Goal: Transaction & Acquisition: Purchase product/service

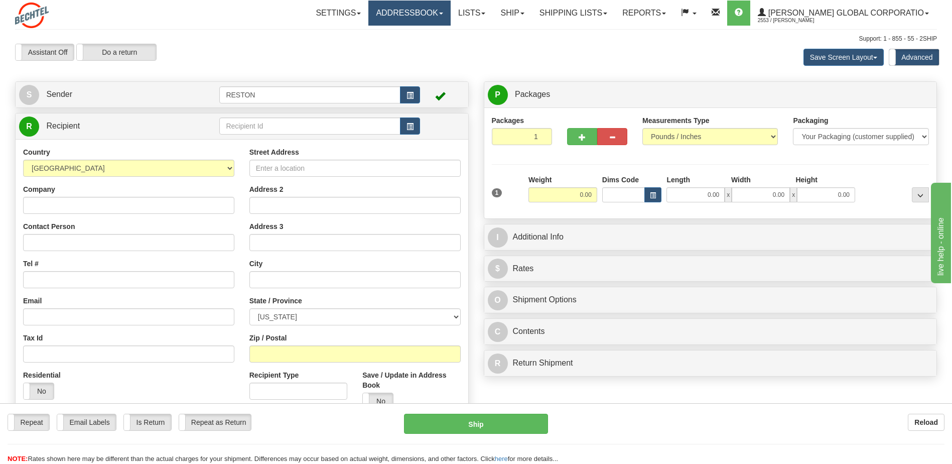
click at [444, 11] on link "Addressbook" at bounding box center [409, 13] width 82 height 25
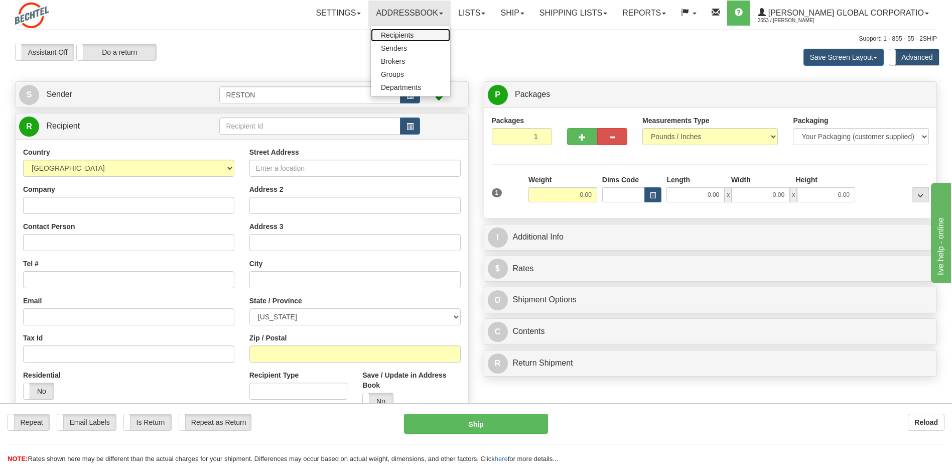
click at [414, 35] on span "Recipients" at bounding box center [397, 35] width 33 height 8
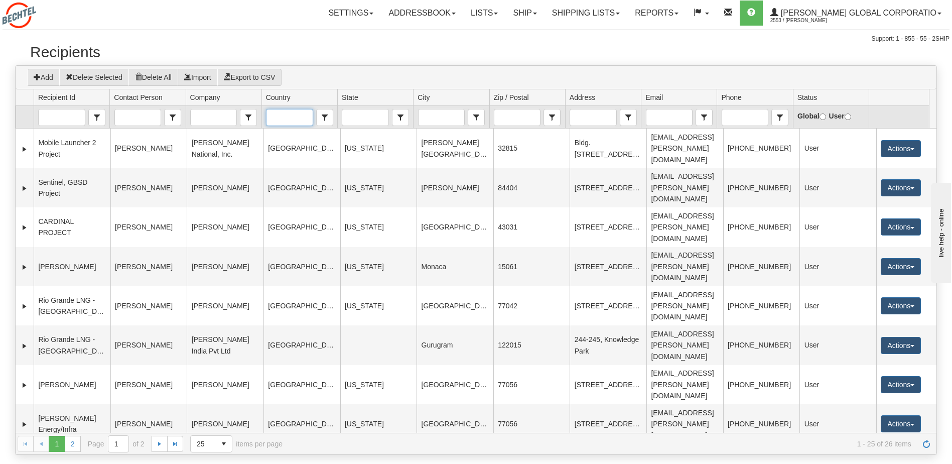
click at [284, 118] on input "Country" at bounding box center [290, 117] width 46 height 16
click at [292, 132] on span "[GEOGRAPHIC_DATA]" at bounding box center [307, 134] width 73 height 10
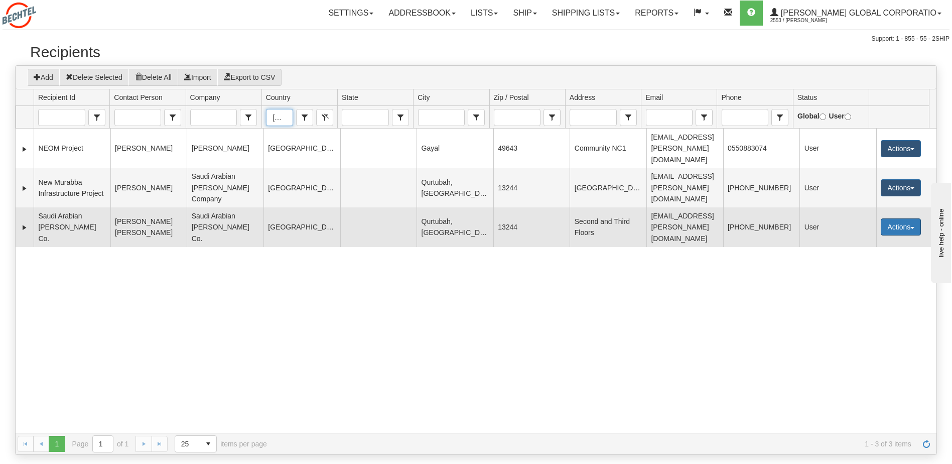
type input "[GEOGRAPHIC_DATA]"
click at [903, 218] on button "Actions" at bounding box center [901, 226] width 40 height 17
click at [860, 292] on link "Ship" at bounding box center [880, 298] width 80 height 13
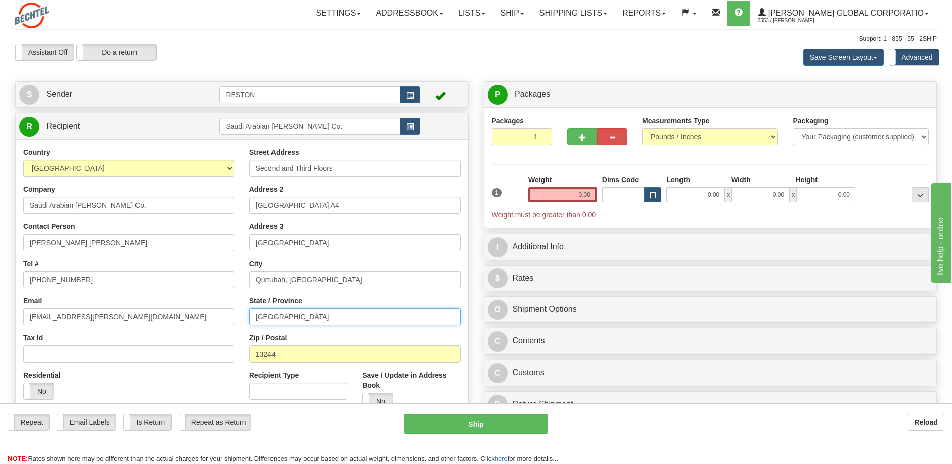
drag, startPoint x: 305, startPoint y: 319, endPoint x: 215, endPoint y: 319, distance: 90.4
click at [215, 319] on div "Country AFGHANISTAN ALAND ISLANDS ALBANIA ALGERIA AMERICAN SAMOA ANDORRA ANGOLA…" at bounding box center [242, 282] width 453 height 270
click at [240, 296] on div "Country AFGHANISTAN ALAND ISLANDS ALBANIA ALGERIA AMERICAN SAMOA ANDORRA ANGOLA…" at bounding box center [129, 277] width 226 height 260
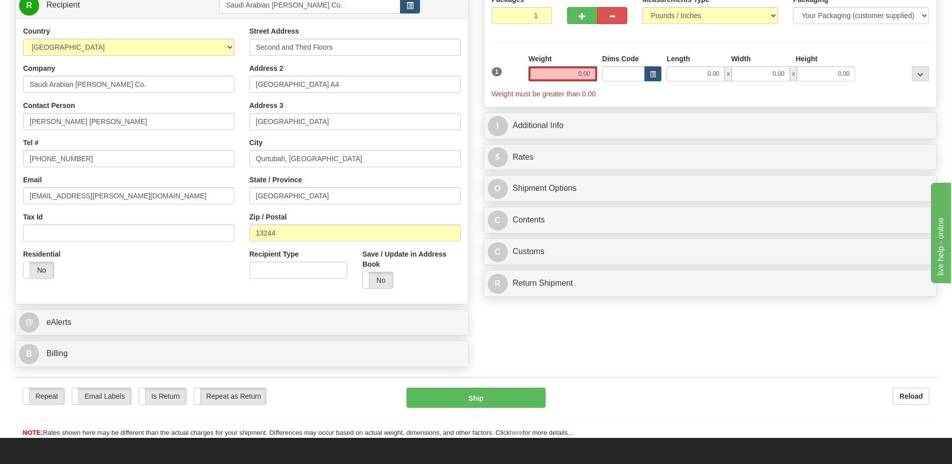
scroll to position [151, 0]
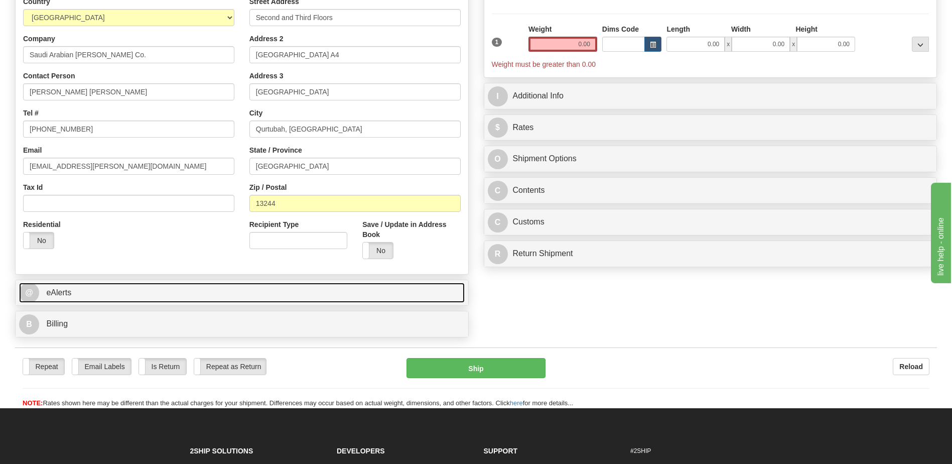
click at [256, 286] on link "@ eAlerts" at bounding box center [242, 293] width 446 height 21
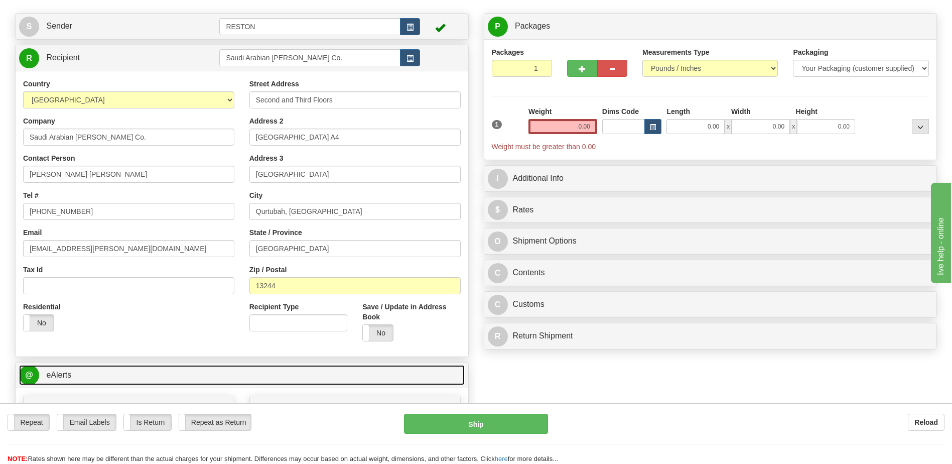
scroll to position [50, 0]
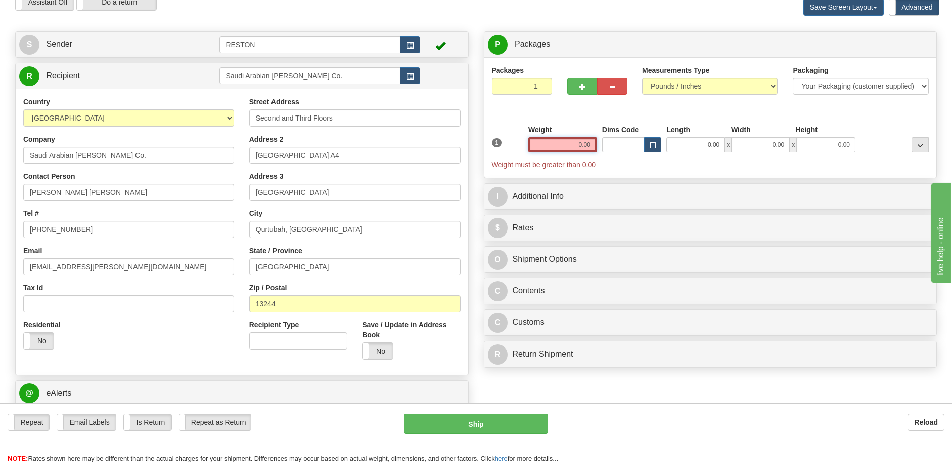
click at [569, 143] on input "0.00" at bounding box center [563, 144] width 69 height 15
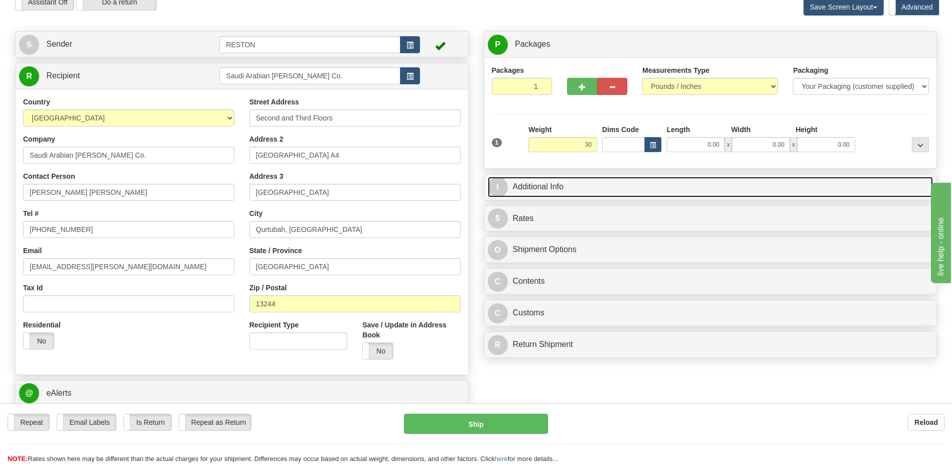
type input "30.00"
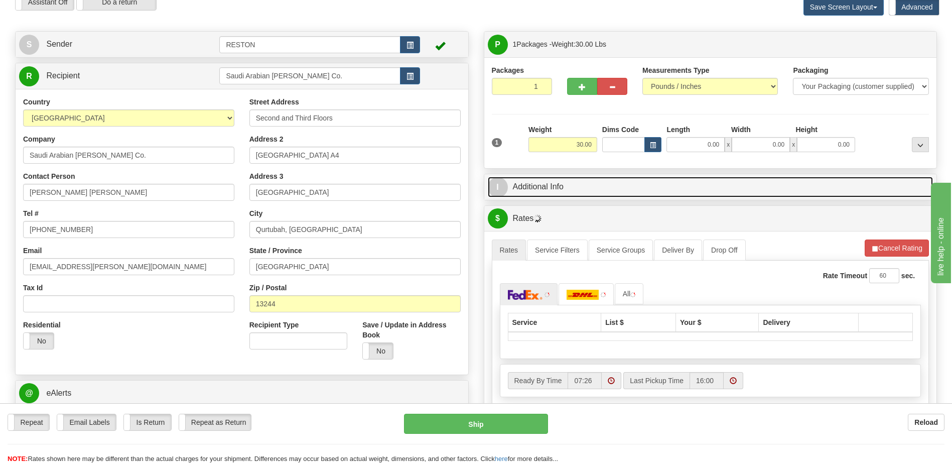
click at [652, 184] on link "I Additional Info" at bounding box center [711, 187] width 446 height 21
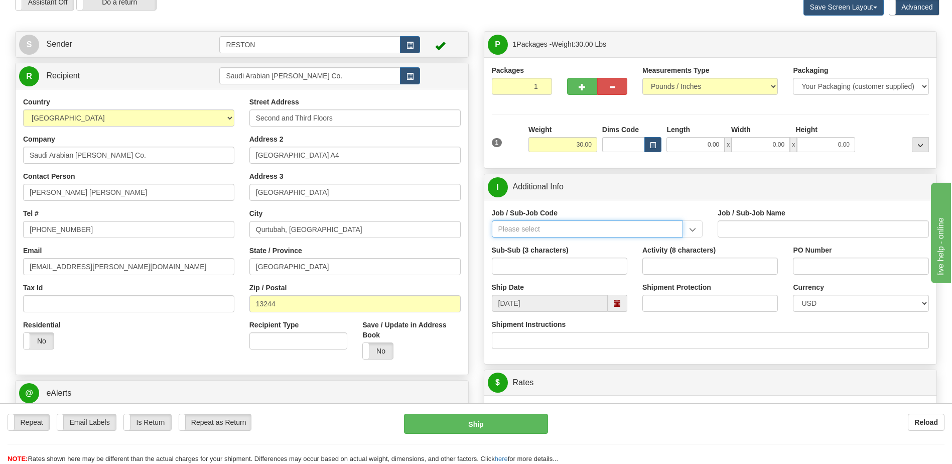
click at [604, 227] on input "Job / Sub-Job Code" at bounding box center [588, 228] width 192 height 17
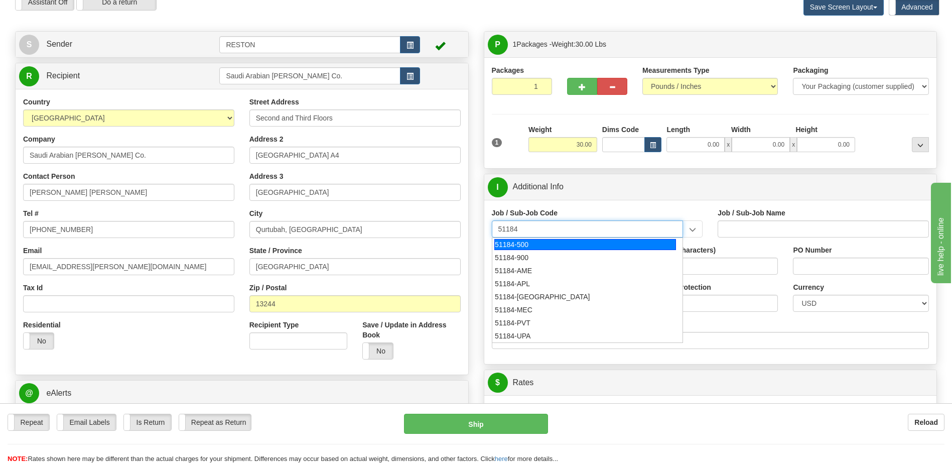
click at [525, 245] on div "51184-500" at bounding box center [585, 244] width 182 height 11
type input "51184-500"
type input "INFRA QUALITY SIX SIGMA - QUALITY MANAGEMENT"
type input "51184-500"
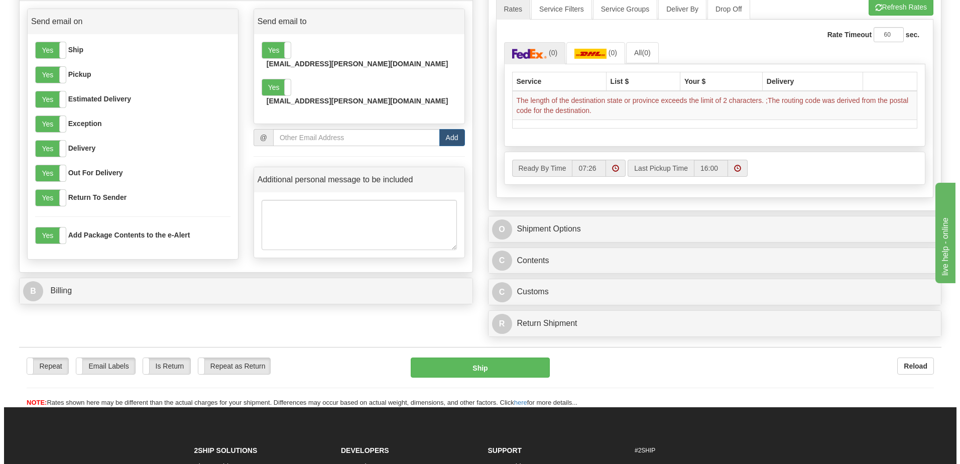
scroll to position [502, 0]
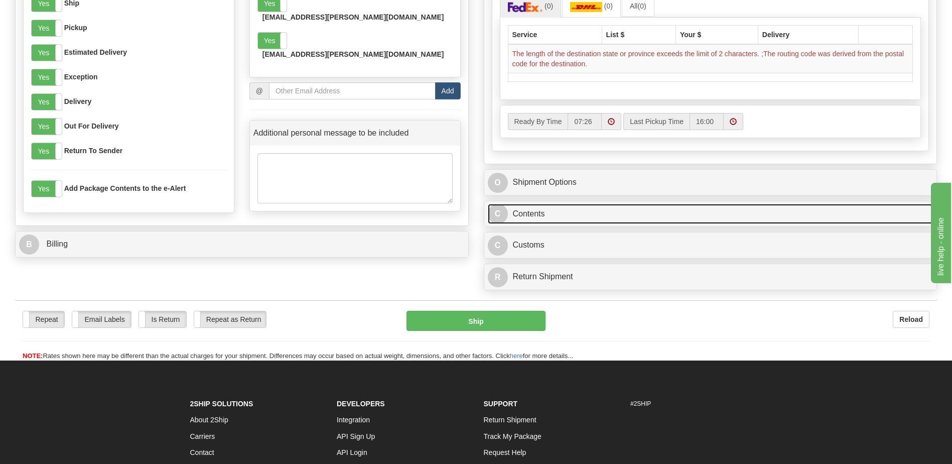
click at [585, 213] on link "C Contents" at bounding box center [711, 214] width 446 height 21
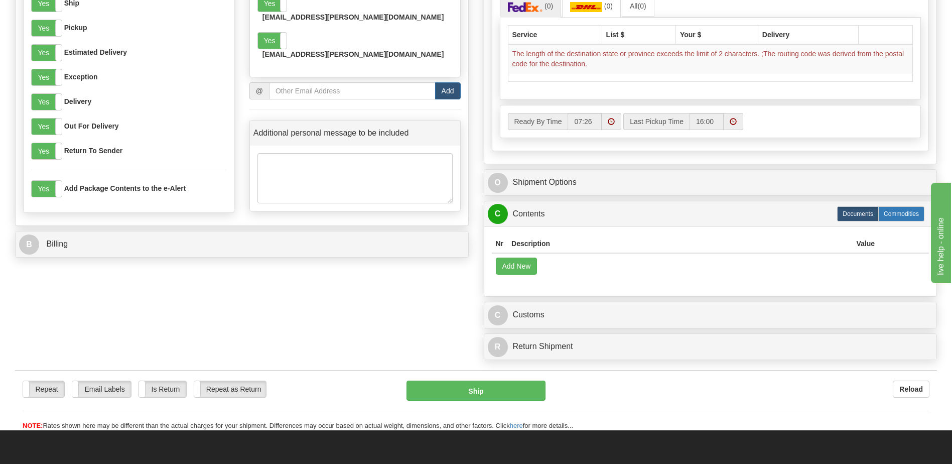
click at [905, 214] on label "Commodities" at bounding box center [901, 213] width 46 height 15
radio input "true"
click at [899, 215] on label "Commodities" at bounding box center [901, 213] width 46 height 15
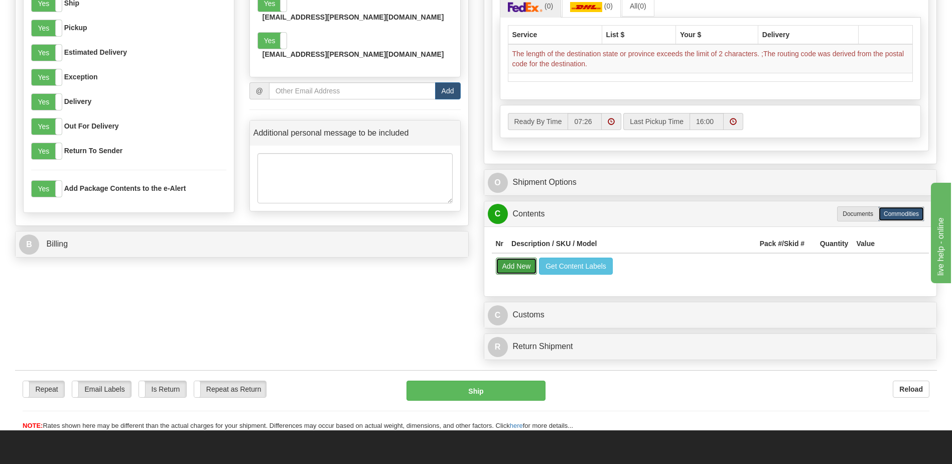
click at [513, 266] on button "Add New" at bounding box center [517, 266] width 42 height 17
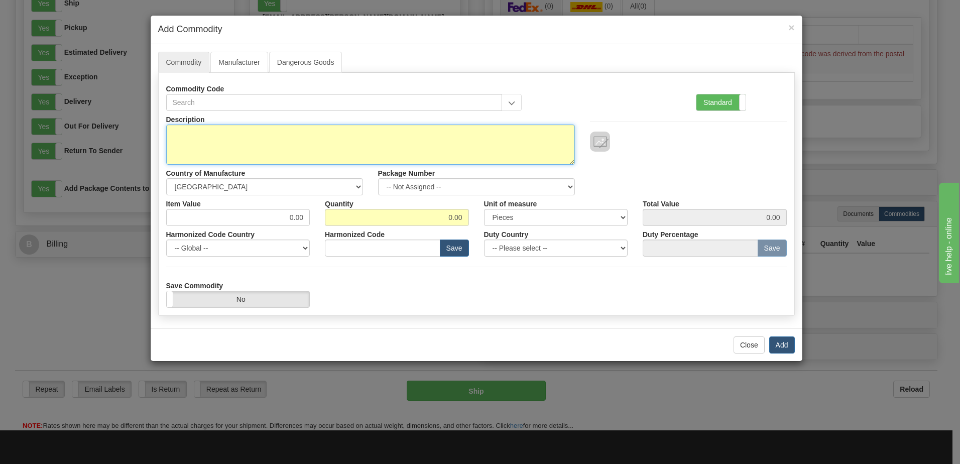
click at [235, 126] on textarea "Description" at bounding box center [370, 144] width 409 height 40
type textarea "Ninety-nine (99) Aluminum novelty Quality coins with display cases"
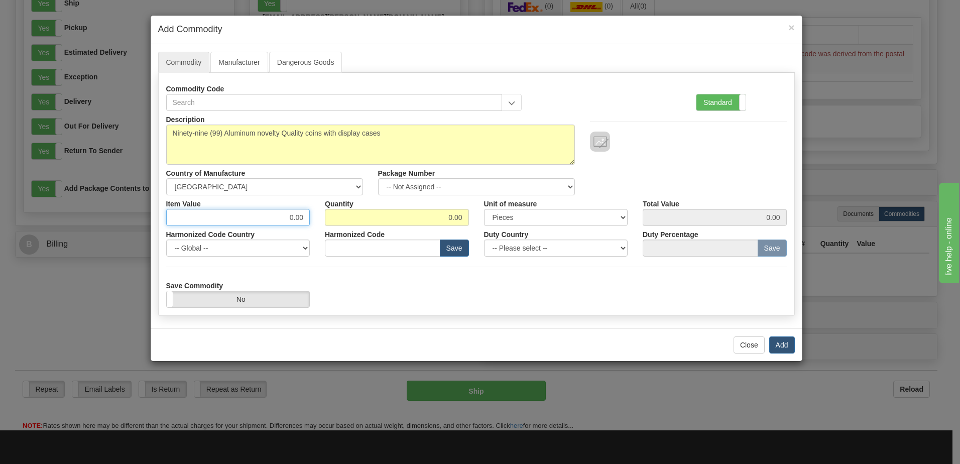
click at [264, 214] on input "0.00" at bounding box center [238, 217] width 144 height 17
type input "0"
type input "15"
click at [452, 220] on input "0.00" at bounding box center [397, 217] width 144 height 17
click at [443, 219] on input "0.00" at bounding box center [397, 217] width 144 height 17
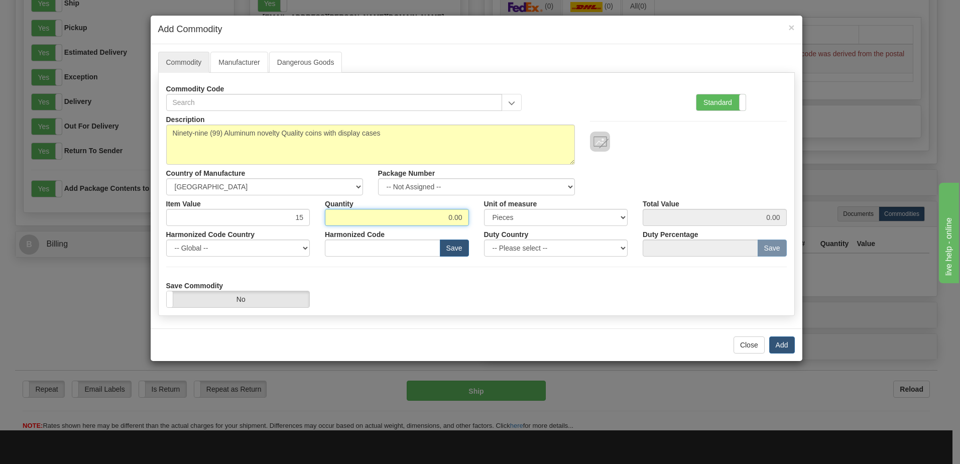
click at [443, 219] on input "0.00" at bounding box center [397, 217] width 144 height 17
type input "99"
type input "1485.00"
click at [591, 194] on div "Description Ninety-nine (99) Aluminum novelty Quality coins with display cases …" at bounding box center [476, 153] width 635 height 84
click at [713, 98] on label "Standard" at bounding box center [720, 102] width 49 height 16
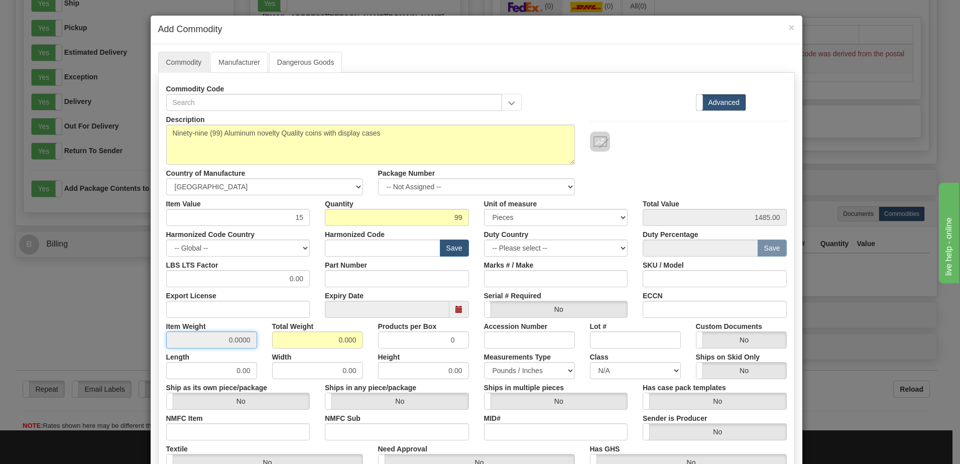
click at [224, 339] on input "0.0000" at bounding box center [211, 339] width 91 height 17
drag, startPoint x: 224, startPoint y: 339, endPoint x: 298, endPoint y: 342, distance: 73.3
click at [298, 342] on input "0.000" at bounding box center [317, 339] width 91 height 17
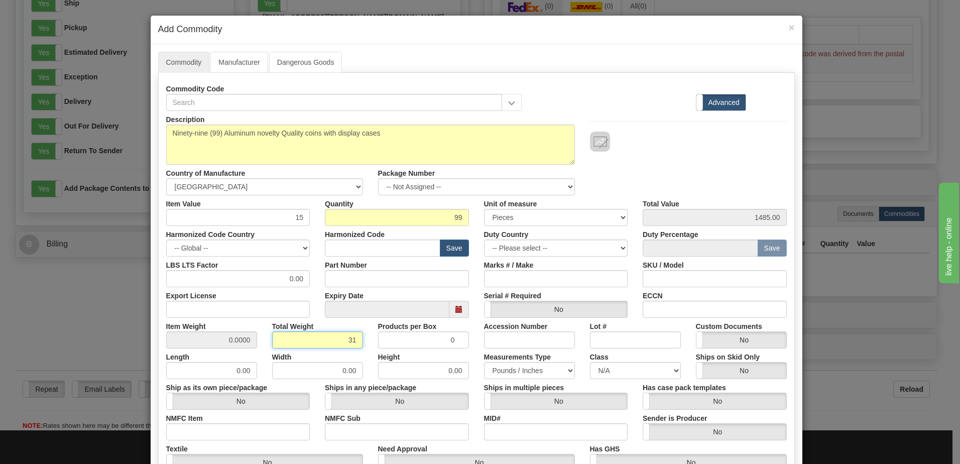
type input "31"
type input "0.3131"
click at [708, 188] on div "Description Ninety-nine (99) Aluminum novelty Quality coins with display cases …" at bounding box center [476, 153] width 635 height 84
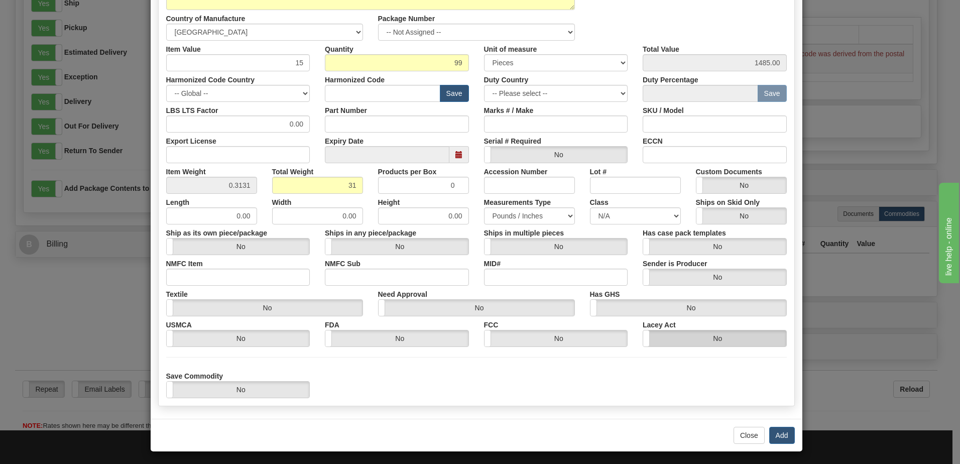
scroll to position [158, 0]
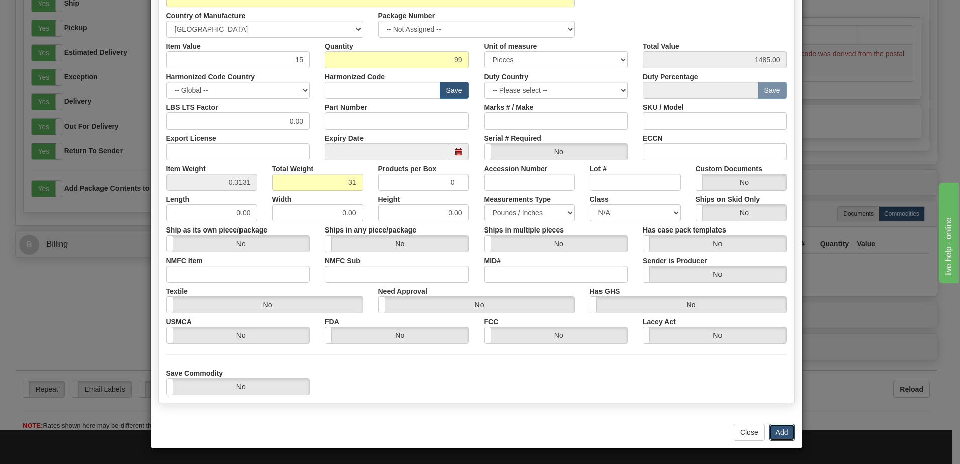
click at [772, 436] on button "Add" at bounding box center [782, 432] width 26 height 17
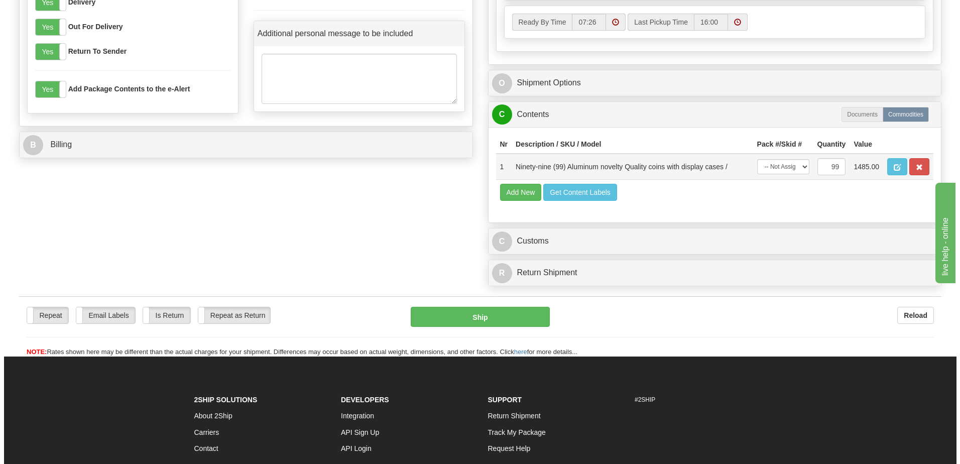
scroll to position [602, 0]
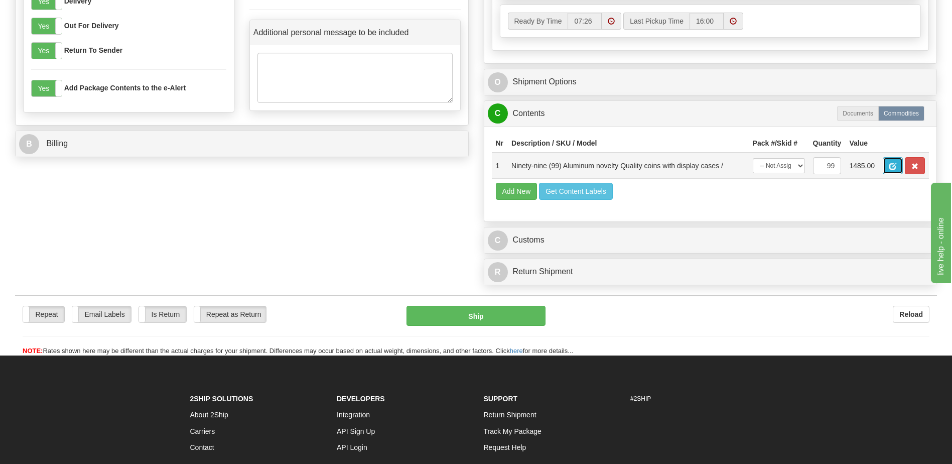
click at [891, 165] on span "button" at bounding box center [892, 166] width 7 height 7
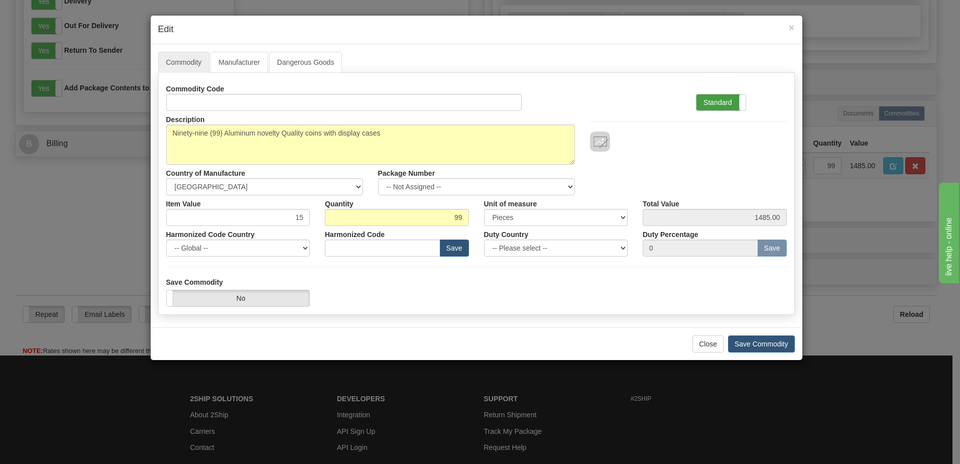
click at [712, 105] on label "Standard" at bounding box center [720, 102] width 49 height 16
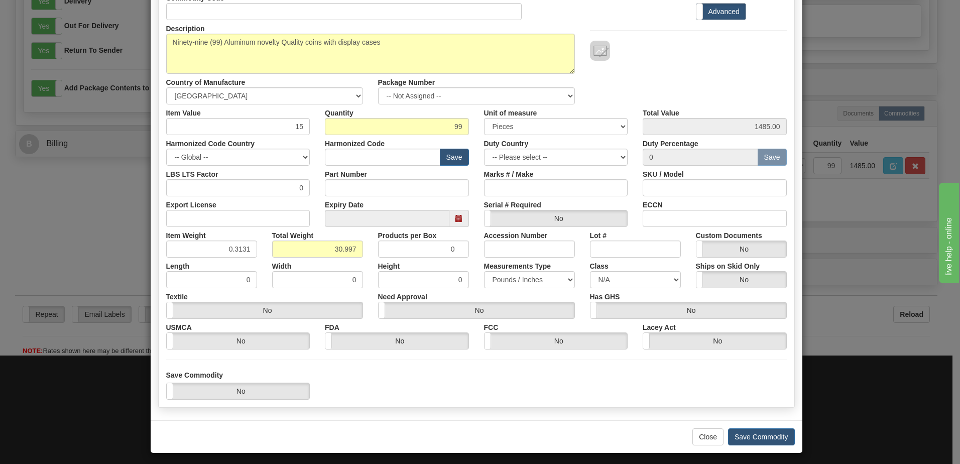
scroll to position [95, 0]
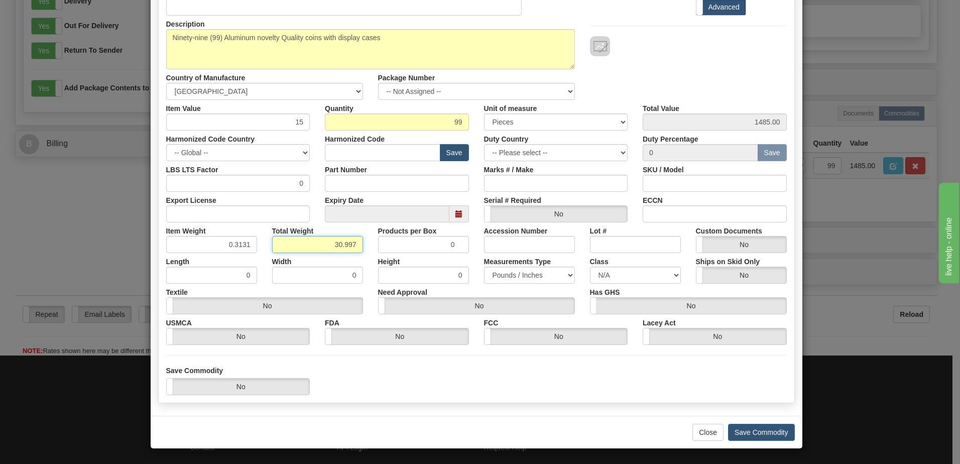
drag, startPoint x: 284, startPoint y: 246, endPoint x: 353, endPoint y: 244, distance: 69.8
click at [353, 244] on input "30.997" at bounding box center [317, 244] width 91 height 17
type input "30"
type input "0.3030"
click at [761, 435] on button "Save Commodity" at bounding box center [761, 432] width 67 height 17
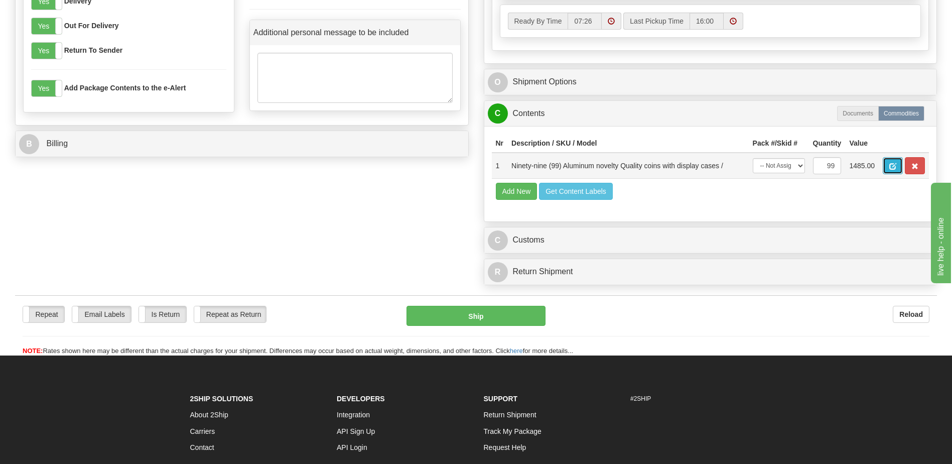
click at [897, 167] on span "button" at bounding box center [892, 166] width 7 height 7
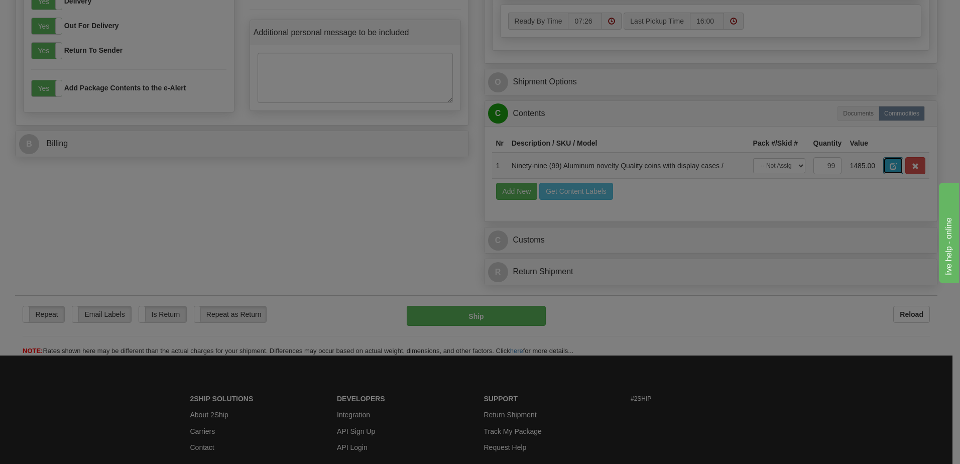
scroll to position [0, 0]
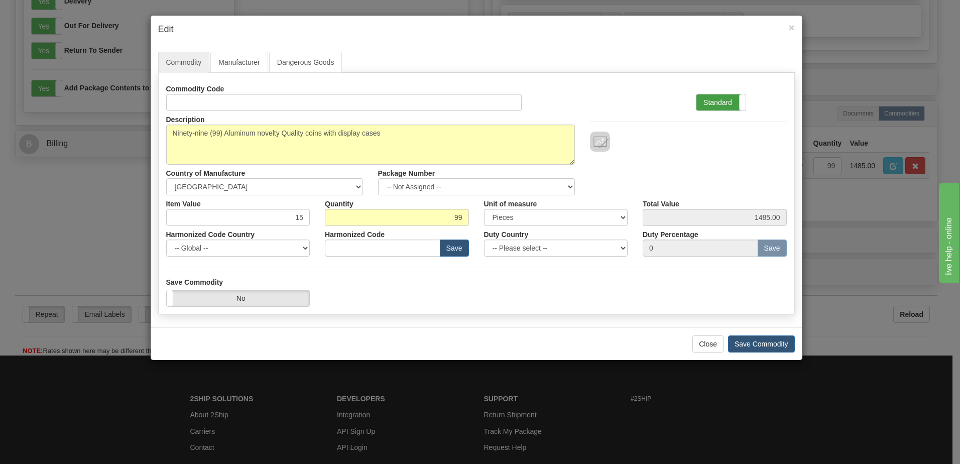
click at [717, 102] on label "Standard" at bounding box center [720, 102] width 49 height 16
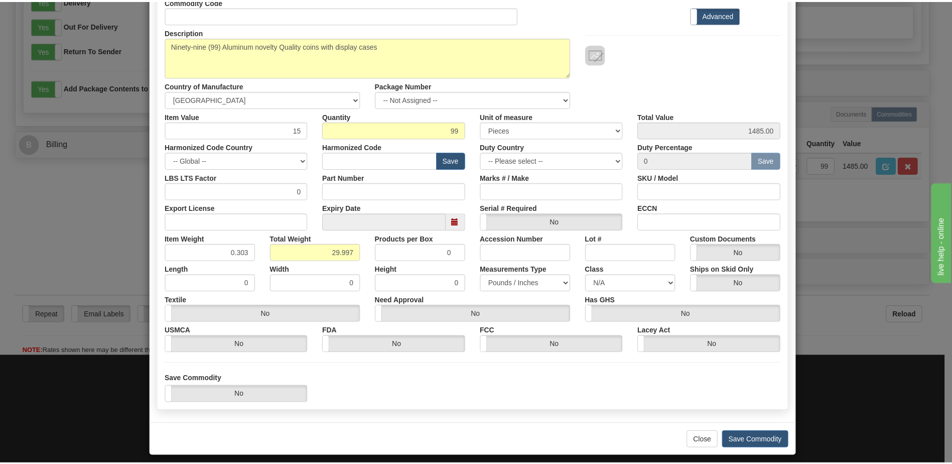
scroll to position [95, 0]
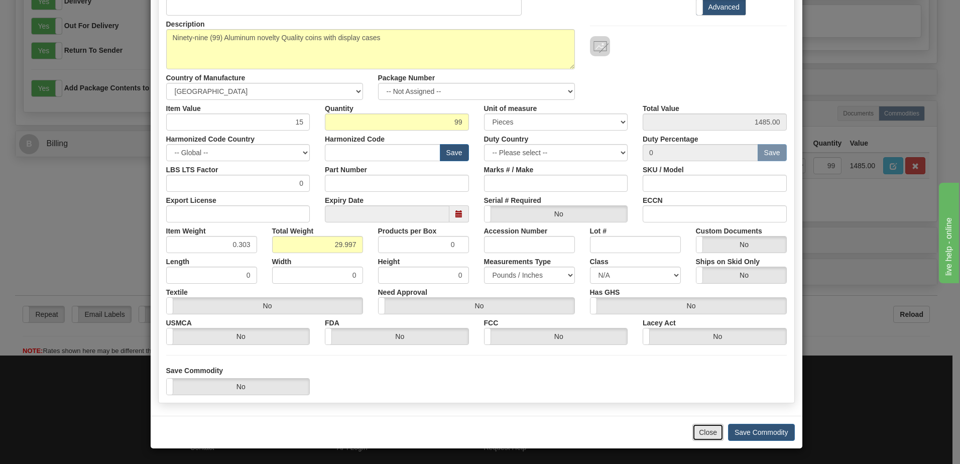
click at [709, 433] on button "Close" at bounding box center [707, 432] width 31 height 17
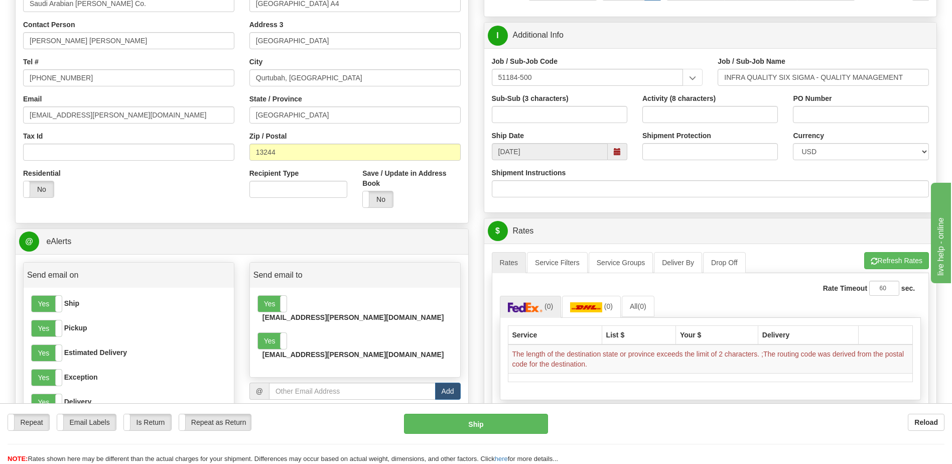
scroll to position [201, 0]
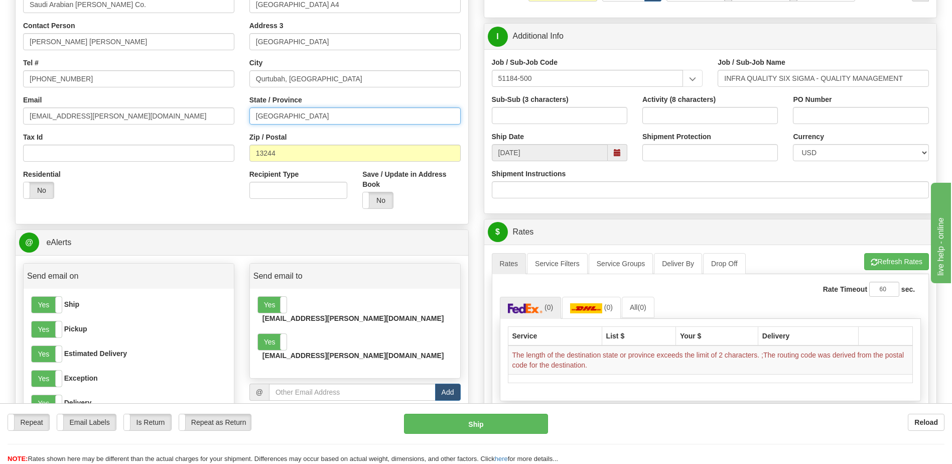
drag, startPoint x: 287, startPoint y: 117, endPoint x: 197, endPoint y: 112, distance: 90.0
click at [197, 112] on div "Country AFGHANISTAN ALAND ISLANDS ALBANIA ALGERIA AMERICAN SAMOA ANDORRA ANGOLA…" at bounding box center [242, 81] width 453 height 270
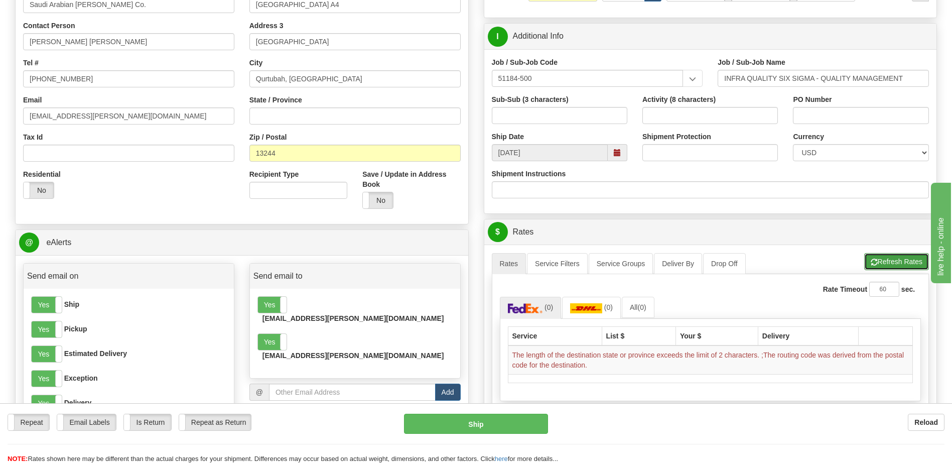
click at [871, 264] on span "button" at bounding box center [874, 262] width 7 height 7
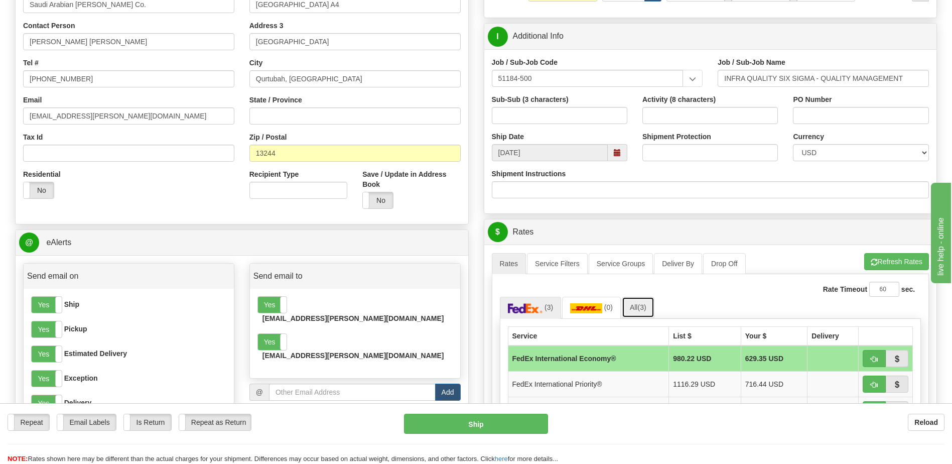
click at [639, 311] on link "All (3)" at bounding box center [638, 307] width 33 height 21
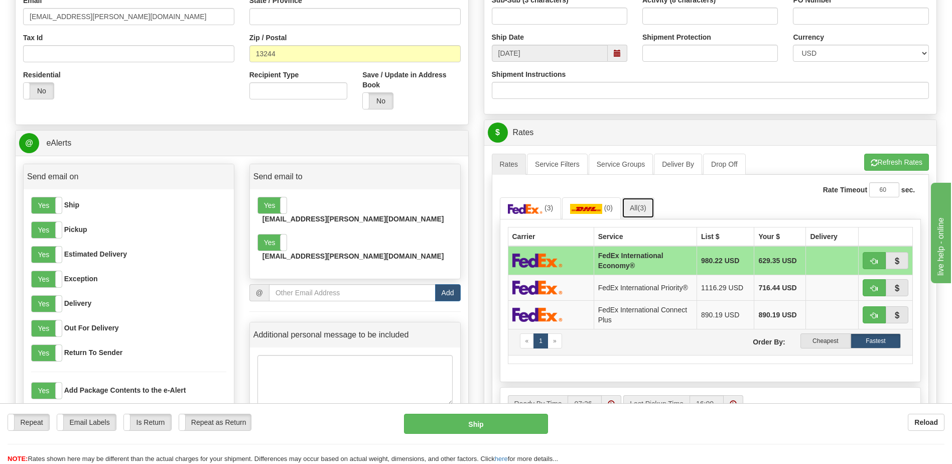
scroll to position [301, 0]
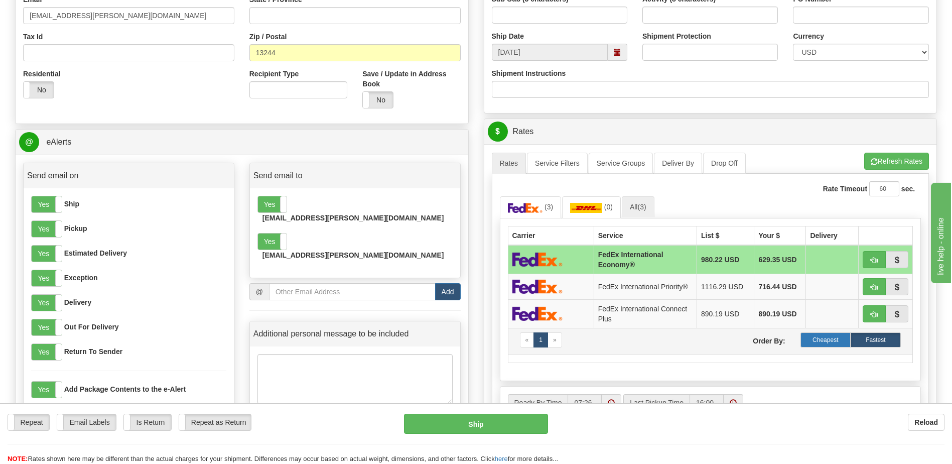
click at [819, 339] on label "Cheapest" at bounding box center [826, 339] width 50 height 15
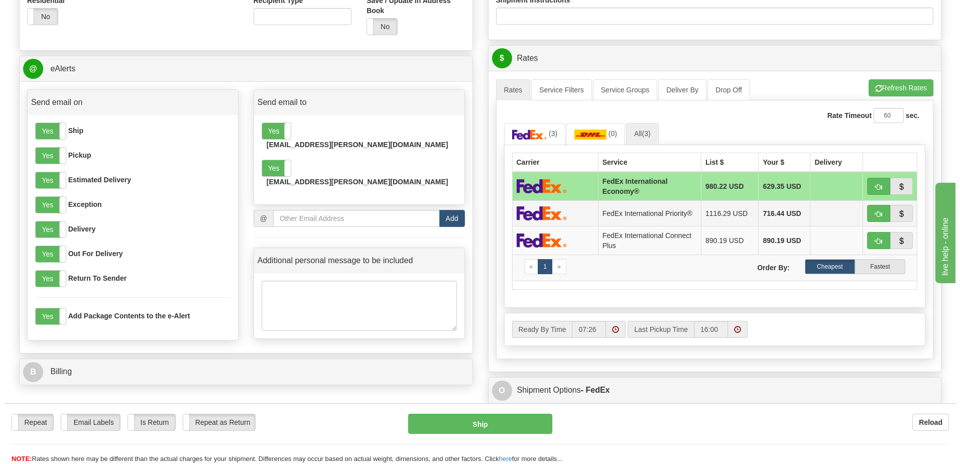
scroll to position [351, 0]
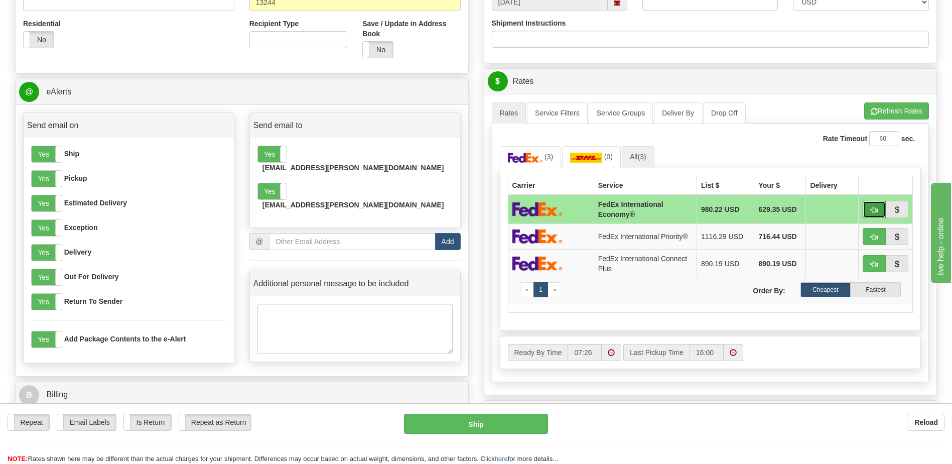
click at [873, 209] on span "button" at bounding box center [874, 210] width 7 height 7
type input "03"
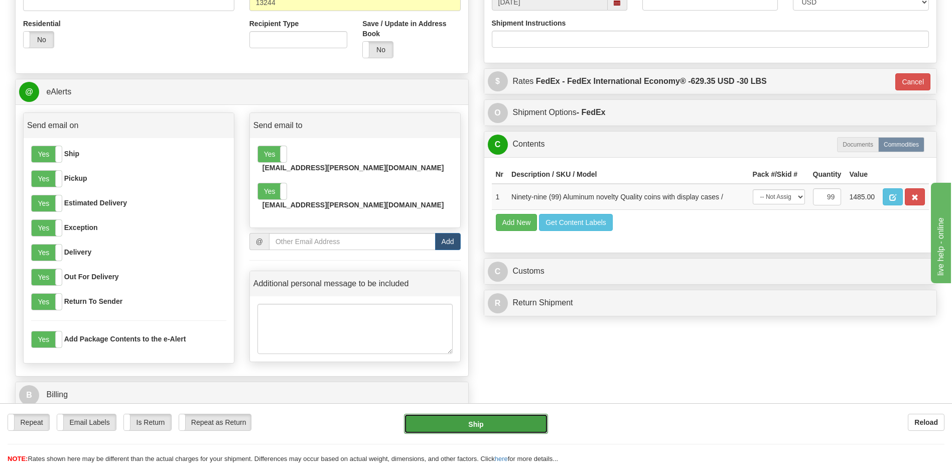
click at [486, 422] on button "Ship" at bounding box center [476, 424] width 144 height 20
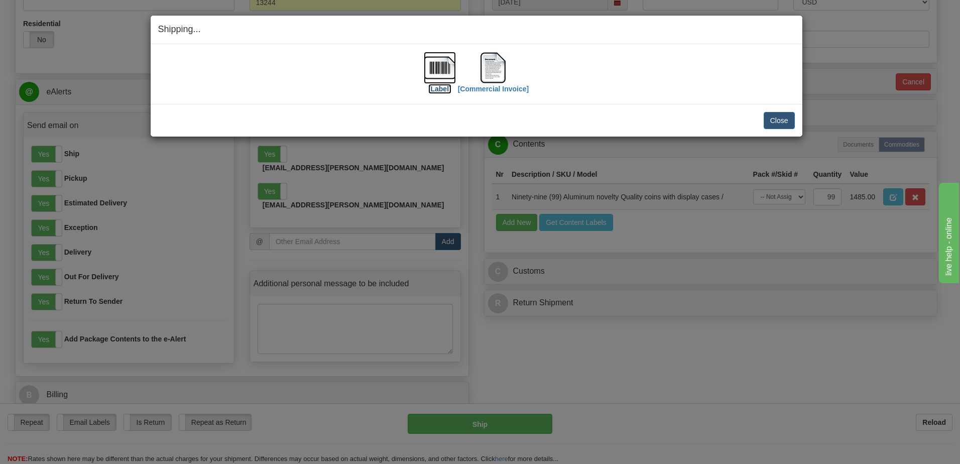
click at [438, 88] on label "[Label]" at bounding box center [439, 89] width 23 height 10
click at [505, 89] on label "[Commercial Invoice]" at bounding box center [493, 89] width 71 height 10
click at [776, 120] on button "Close" at bounding box center [778, 120] width 31 height 17
